Goal: Task Accomplishment & Management: Manage account settings

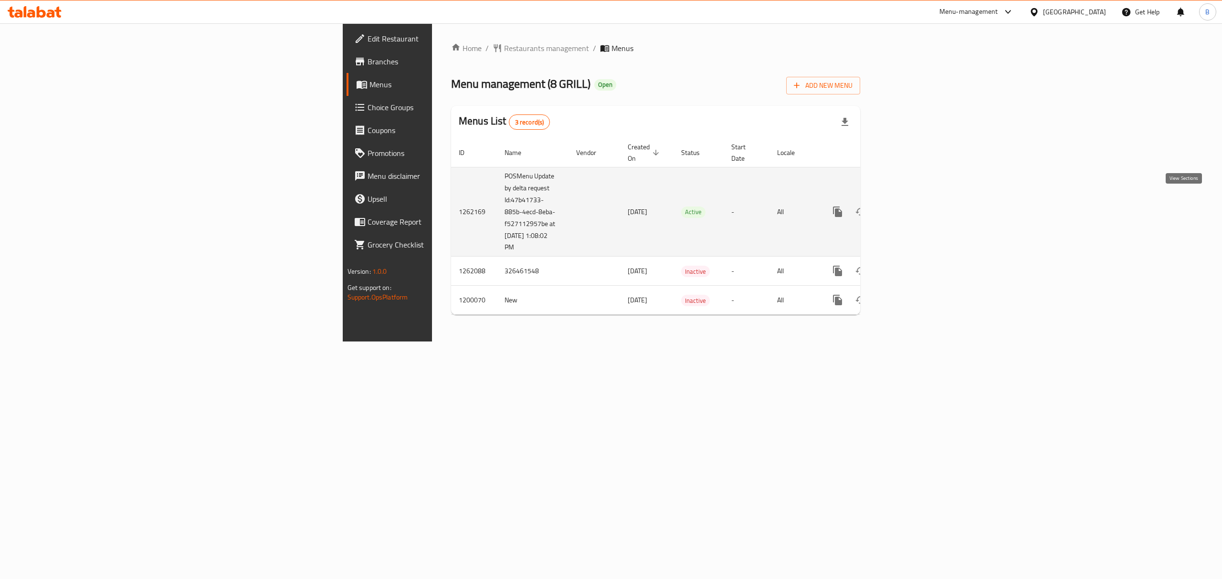
click at [918, 200] on link "enhanced table" at bounding box center [906, 211] width 23 height 23
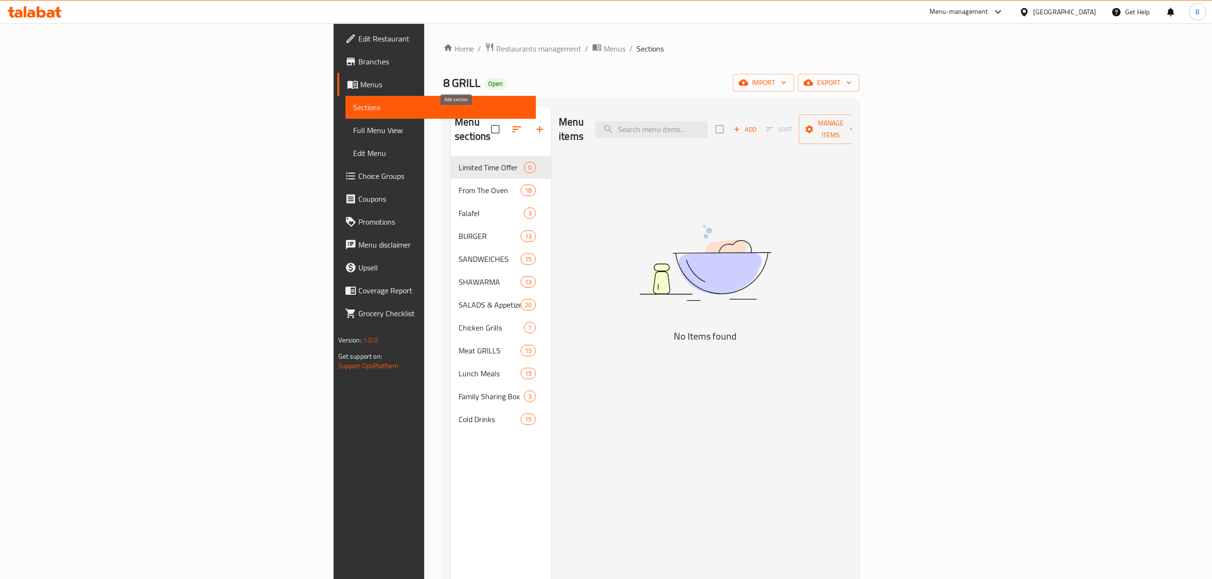
click at [534, 126] on icon "button" at bounding box center [539, 129] width 11 height 11
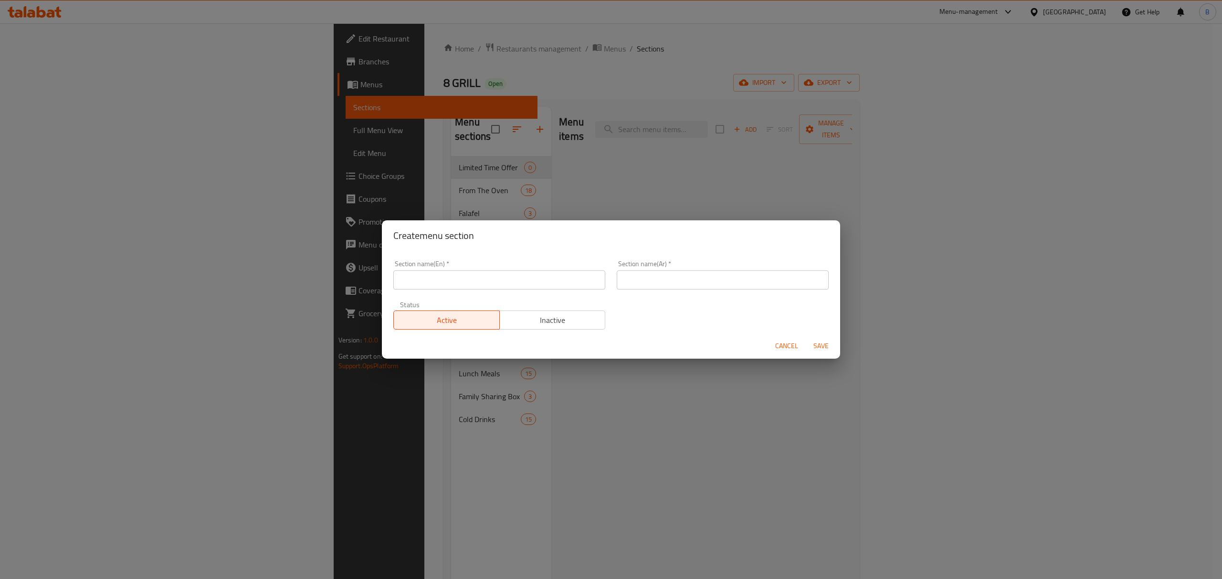
click at [476, 286] on input "text" at bounding box center [499, 280] width 212 height 19
type input "M41"
click at [659, 277] on input "text" at bounding box center [723, 280] width 212 height 19
type input "م41"
click at [810, 342] on span "Save" at bounding box center [821, 346] width 23 height 12
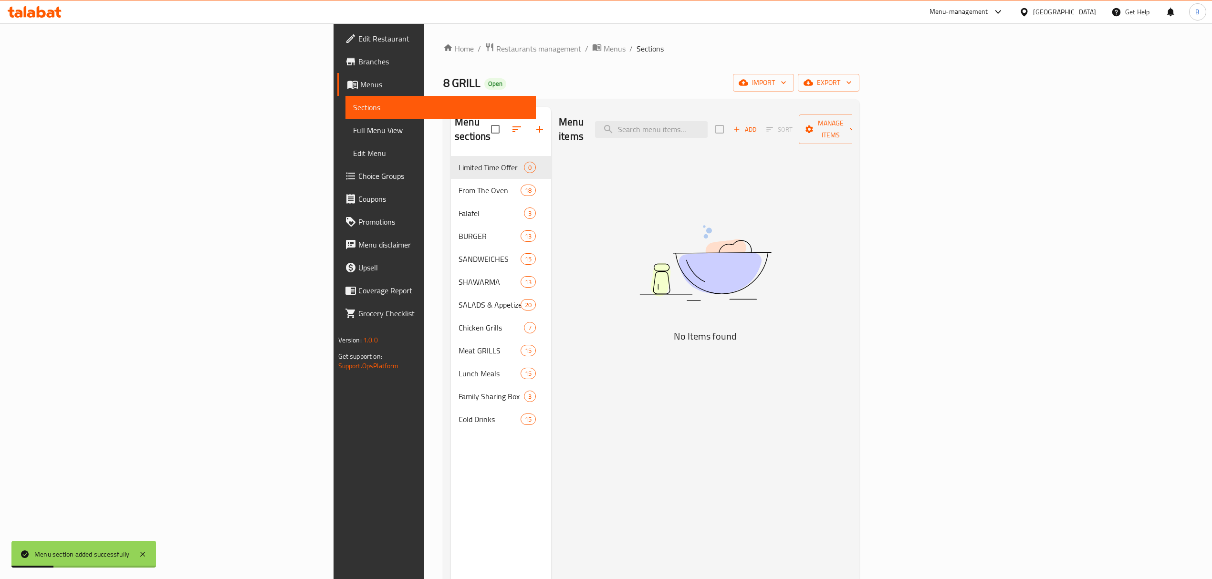
click at [451, 479] on div "Menu sections Limited Time Offer 0 From The Oven 18 Falafel 3 BURGER 13 SANDWEI…" at bounding box center [501, 396] width 100 height 579
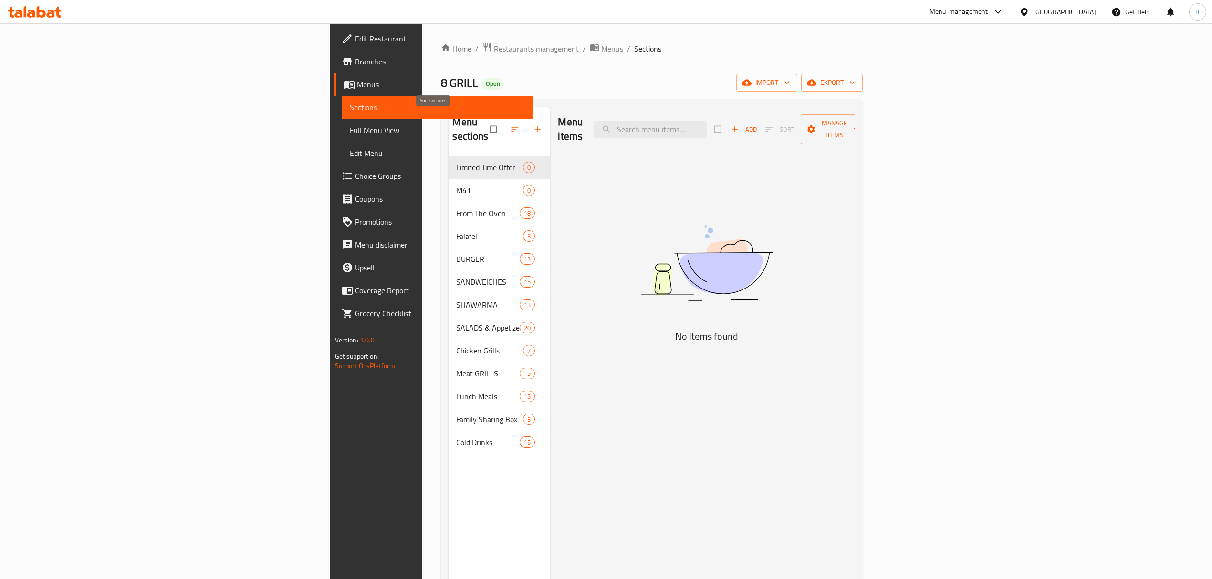
click at [510, 126] on icon "button" at bounding box center [515, 130] width 10 height 10
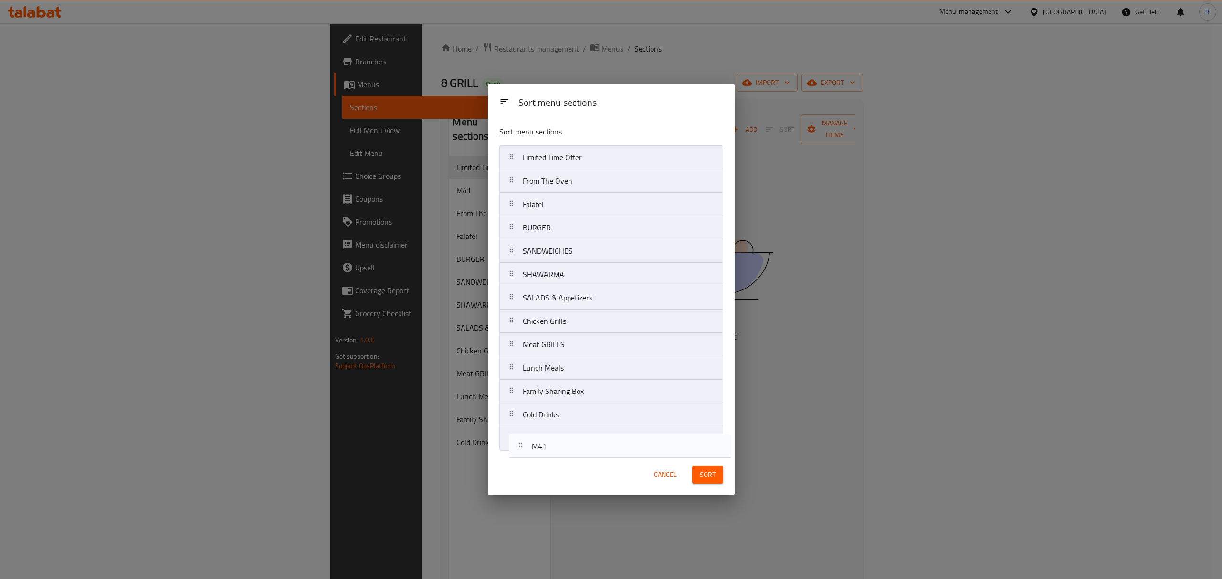
drag, startPoint x: 535, startPoint y: 215, endPoint x: 541, endPoint y: 457, distance: 242.1
click at [541, 457] on div "Sort menu sections Sort menu sections Limited Time Offer M41 From The Oven Fala…" at bounding box center [611, 289] width 247 height 411
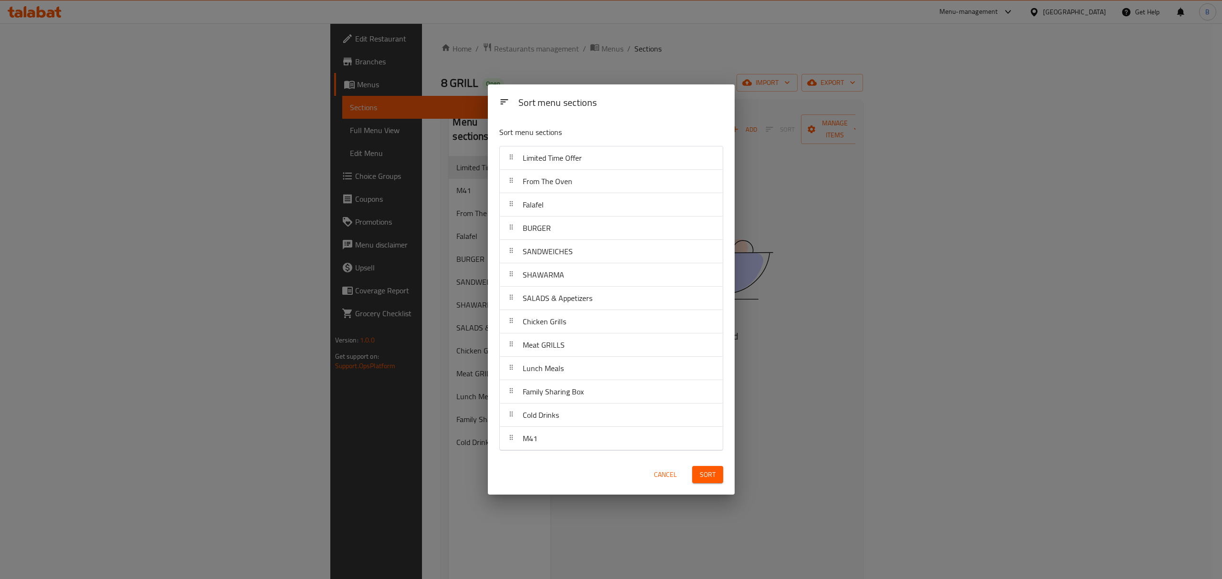
click at [715, 476] on button "Sort" at bounding box center [707, 475] width 31 height 18
